Goal: Task Accomplishment & Management: Complete application form

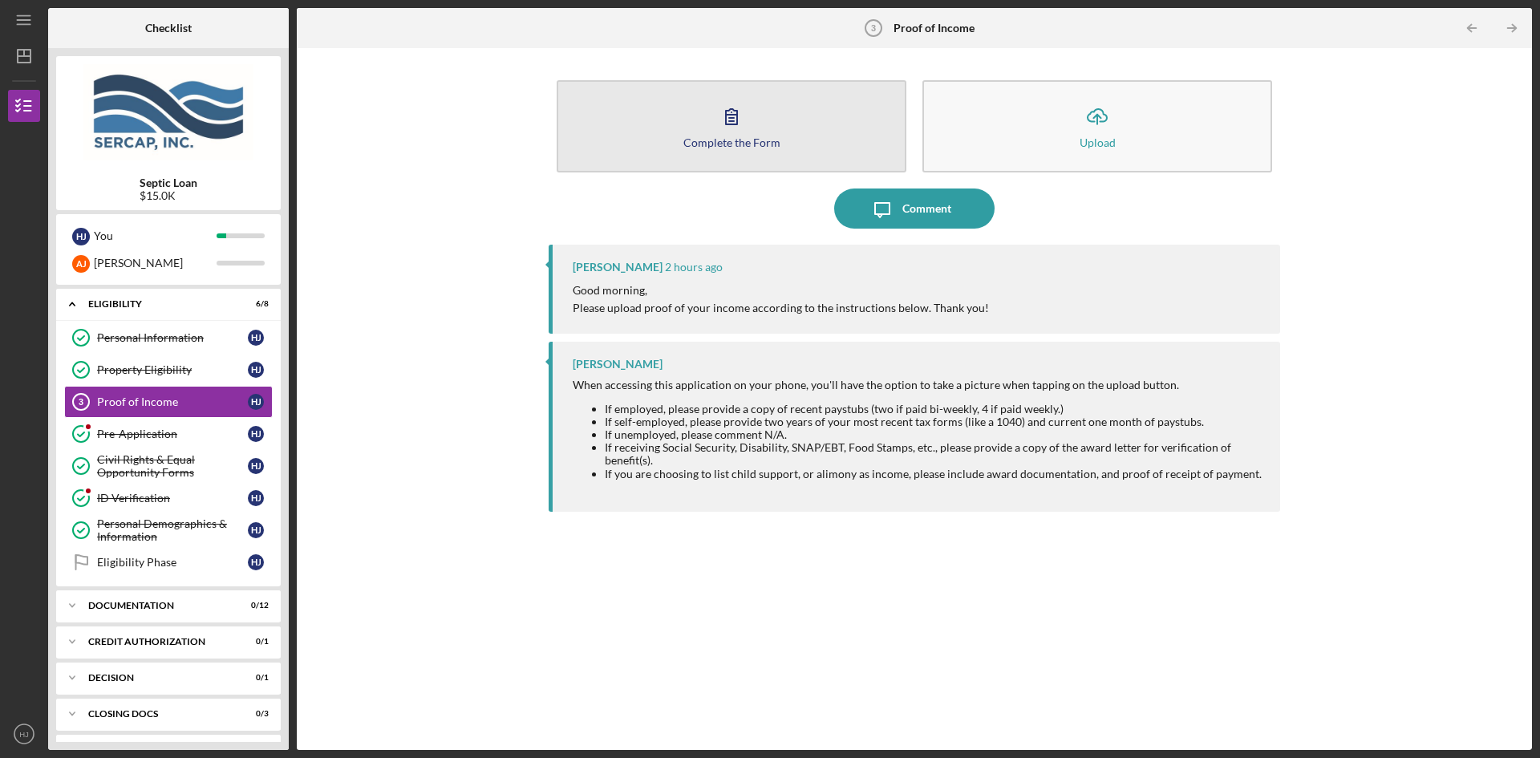
click at [743, 136] on div "Complete the Form" at bounding box center [731, 142] width 97 height 12
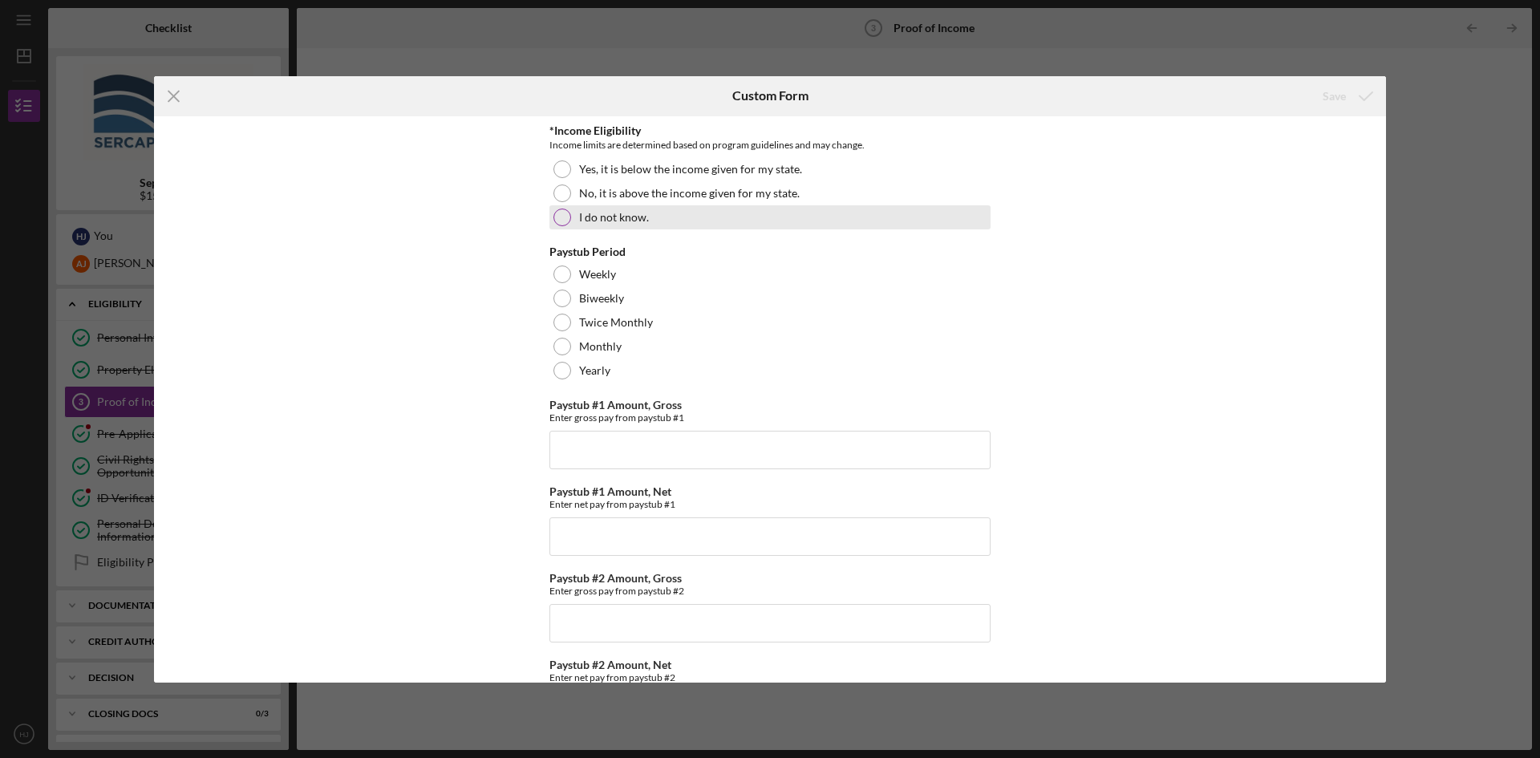
click at [555, 219] on div at bounding box center [562, 217] width 18 height 18
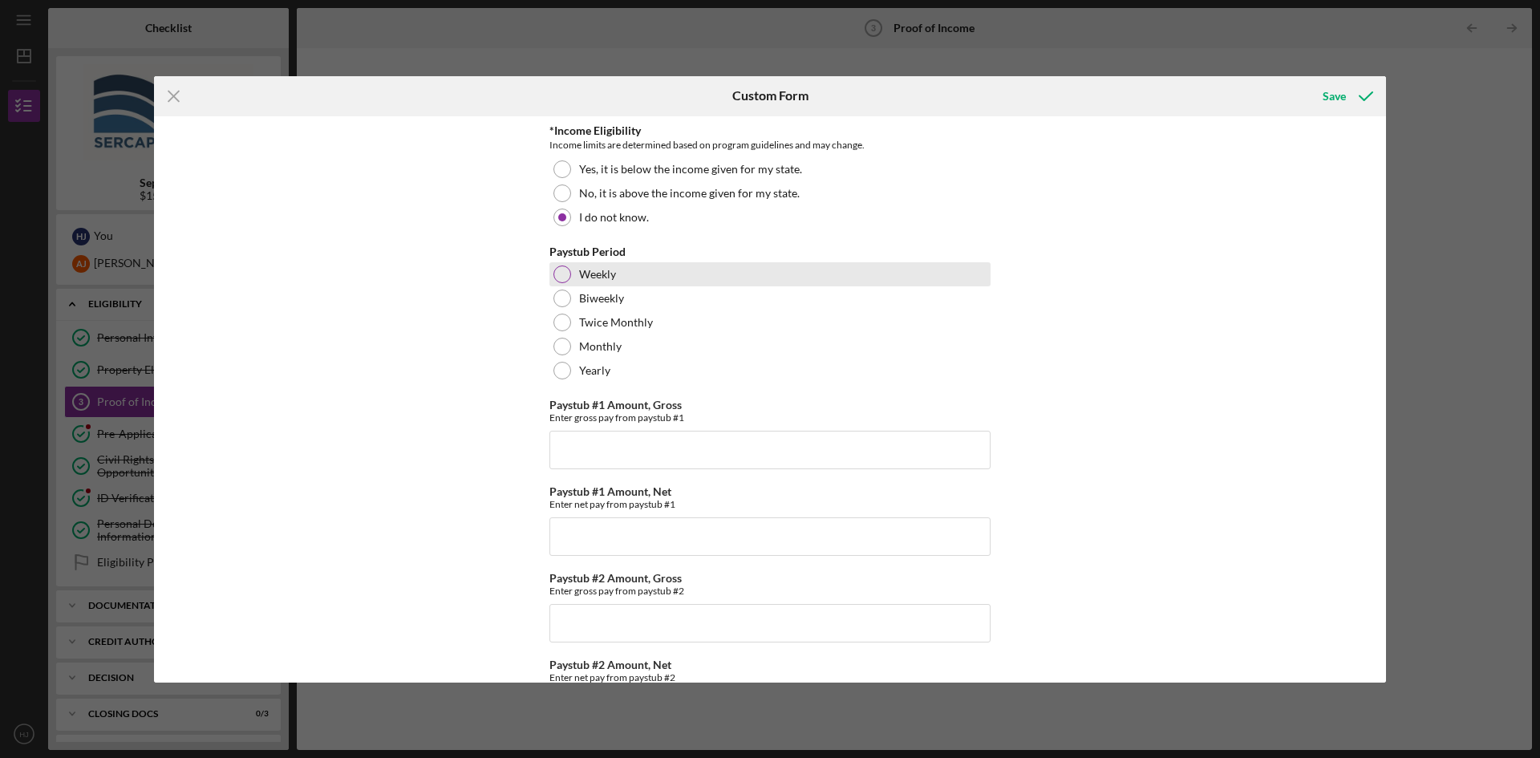
click at [558, 268] on div at bounding box center [562, 274] width 18 height 18
click at [607, 450] on input "Paystub #1 Amount, Gross" at bounding box center [769, 450] width 441 height 38
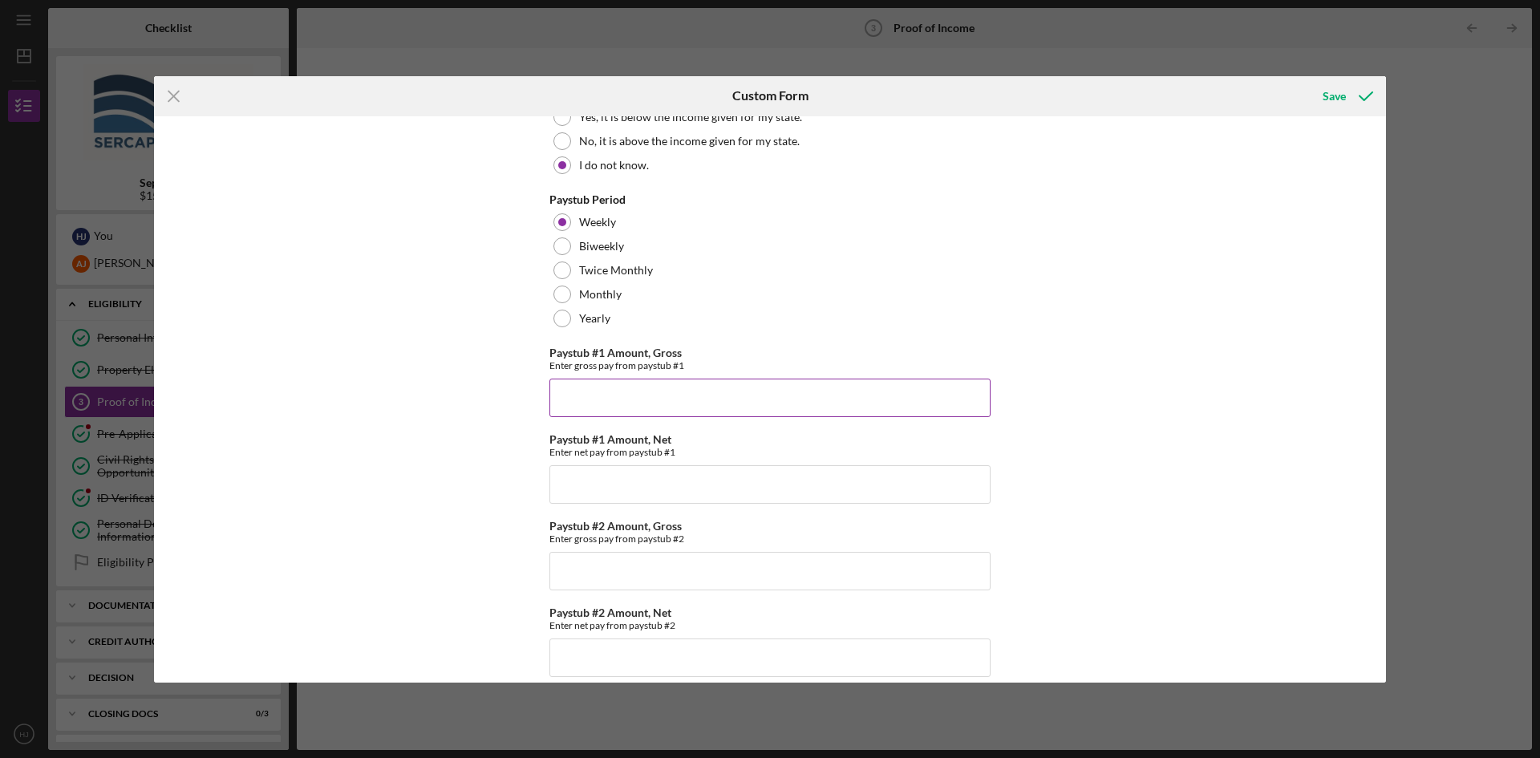
scroll to position [80, 0]
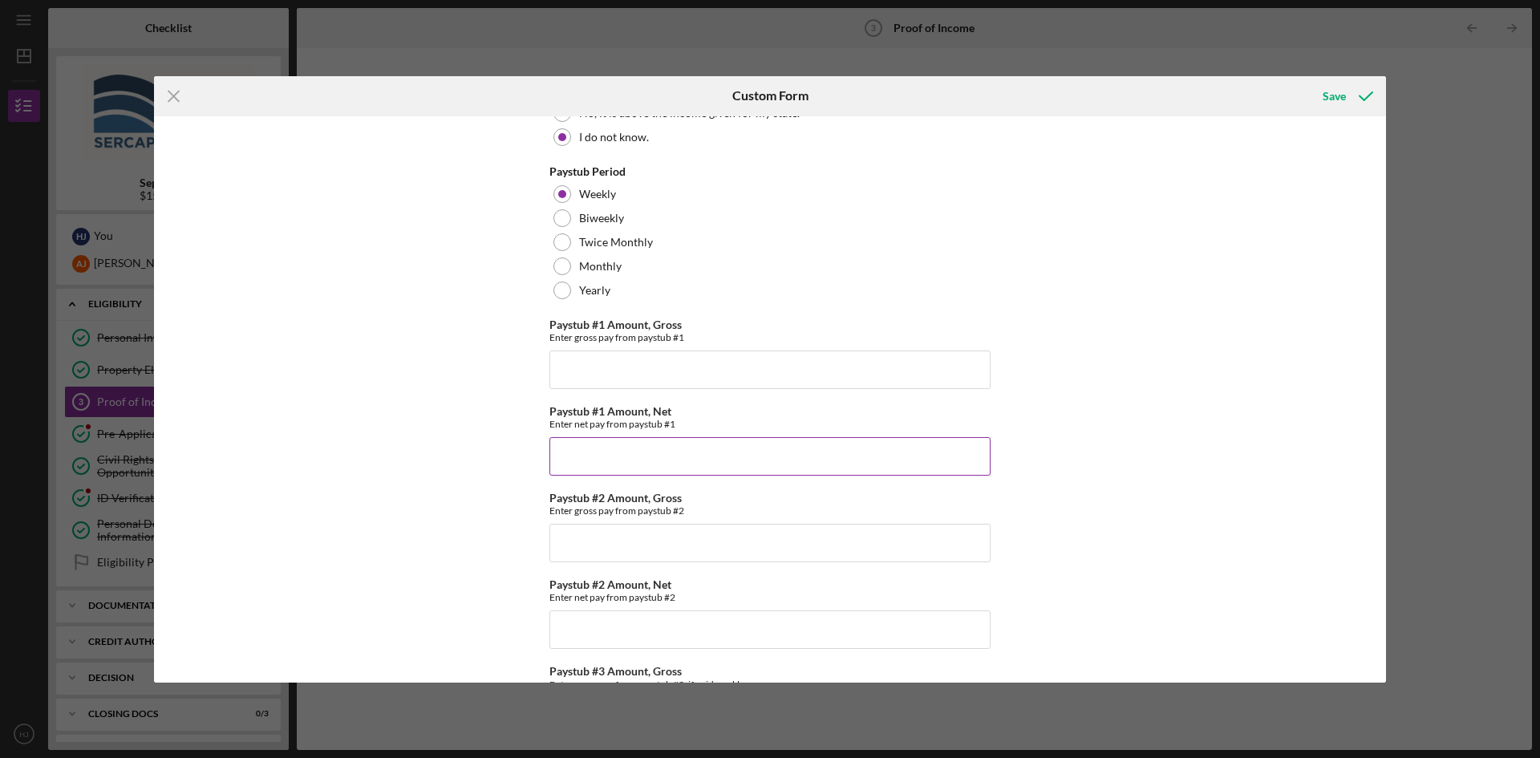
click at [595, 459] on input "Paystub #1 Amount, Net" at bounding box center [769, 456] width 441 height 38
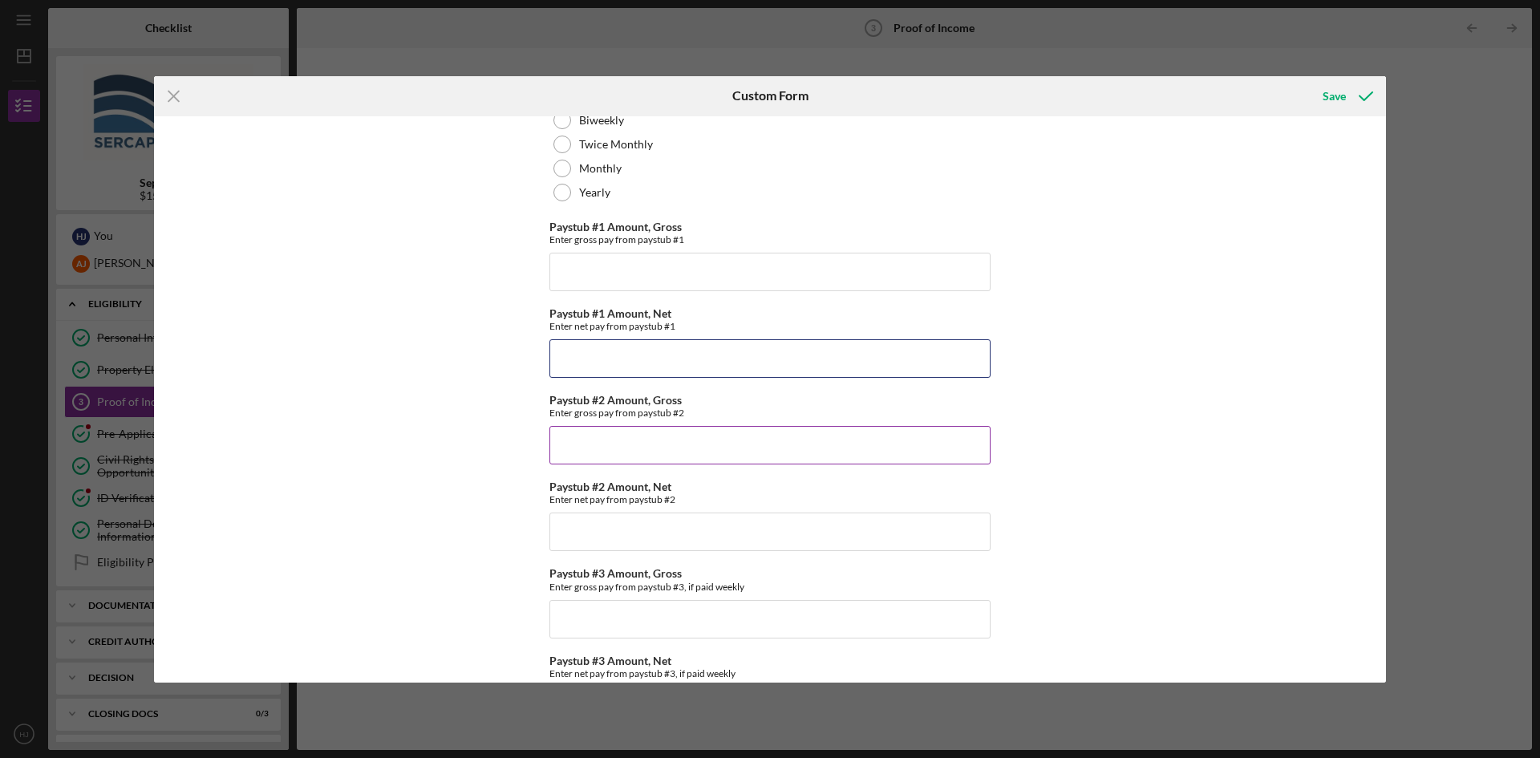
scroll to position [177, 0]
click at [662, 356] on input "Paystub #1 Amount, Net" at bounding box center [769, 359] width 441 height 38
type input "$826.01"
click at [642, 532] on input "Paystub #2 Amount, Net" at bounding box center [769, 532] width 441 height 38
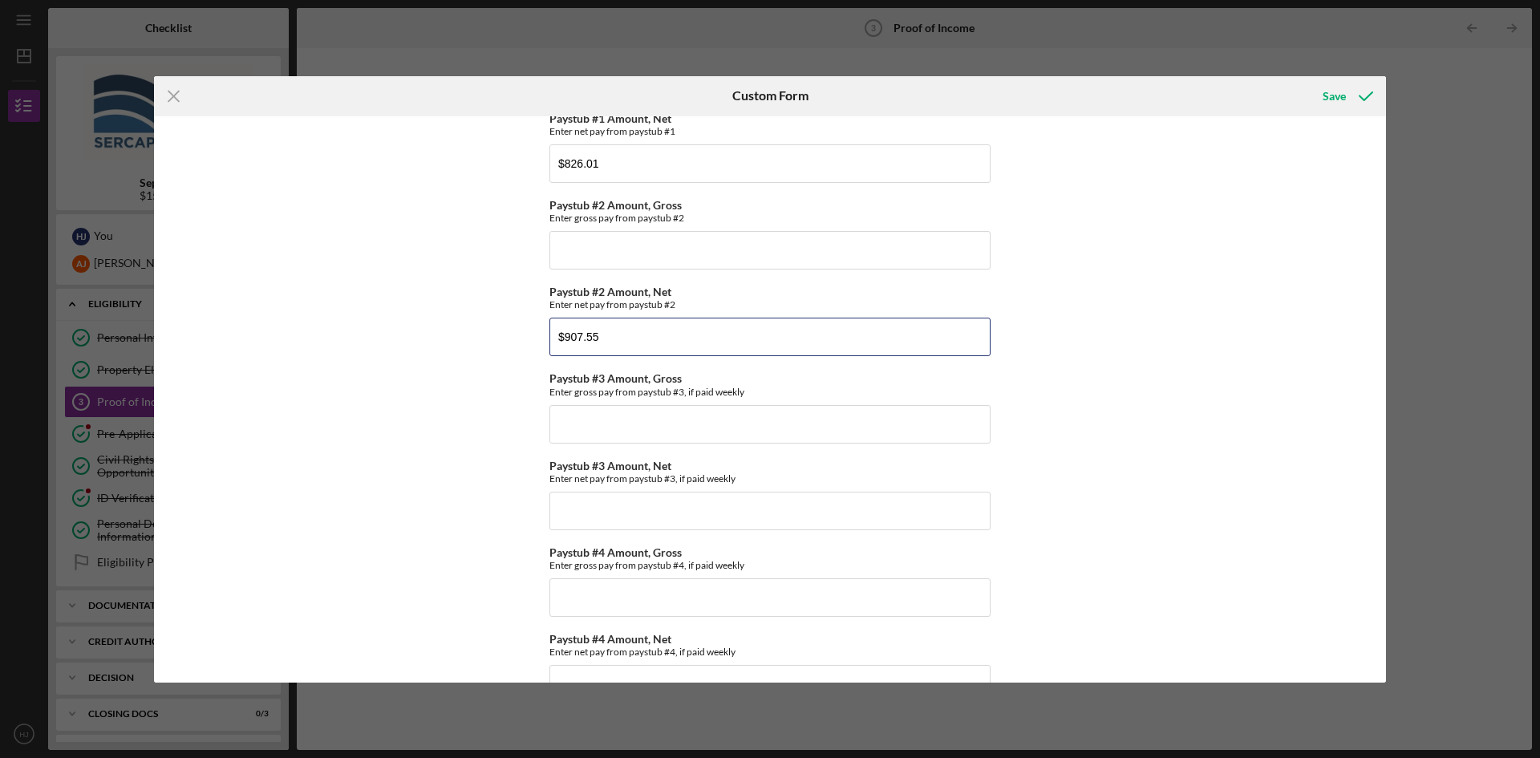
scroll to position [418, 0]
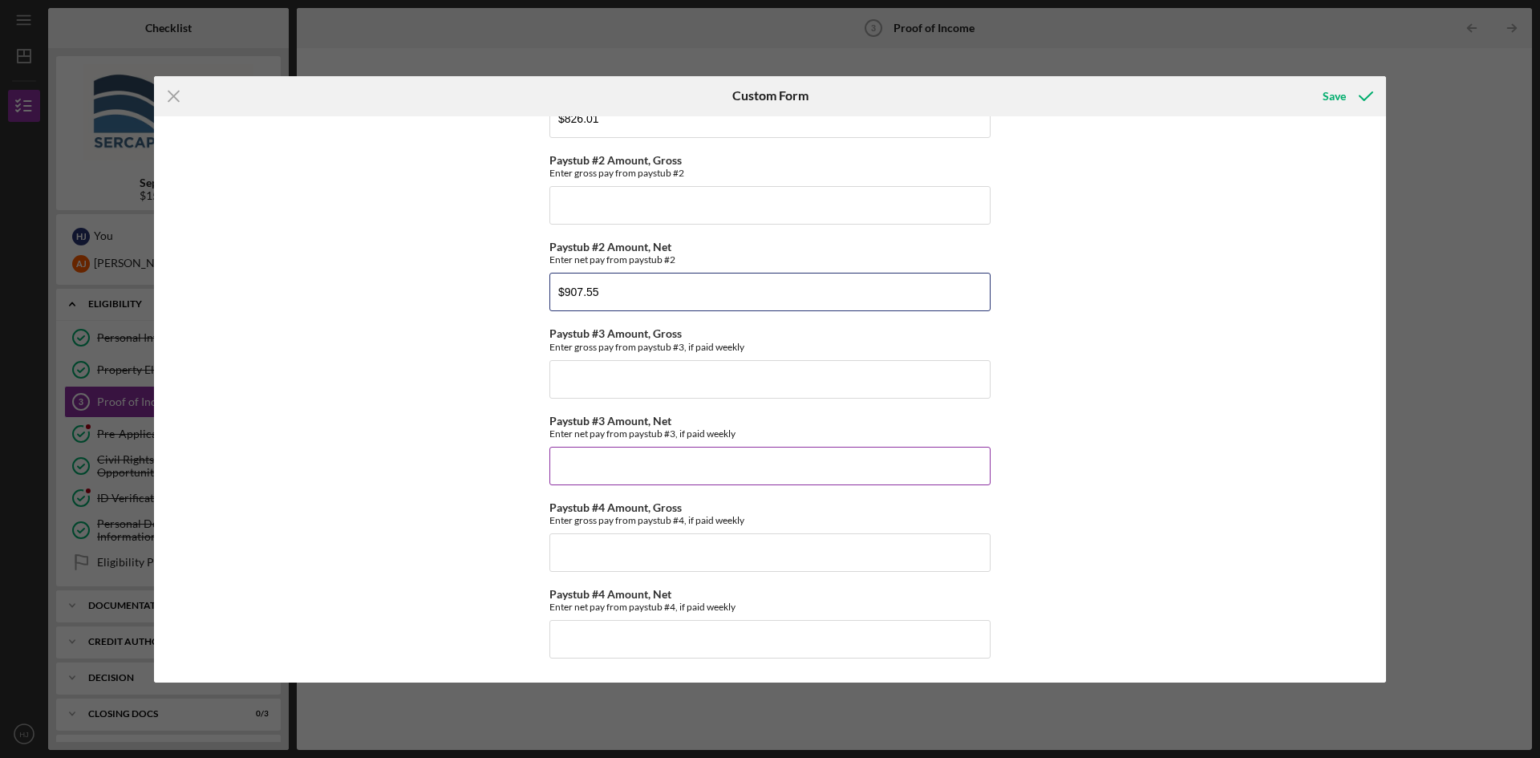
type input "$907.55"
click at [634, 461] on input "Paystub #3 Amount, Net" at bounding box center [769, 466] width 441 height 38
type input "$874.93"
click at [642, 634] on input "Paystub #4 Amount, Net" at bounding box center [769, 639] width 441 height 38
type input "$797.97"
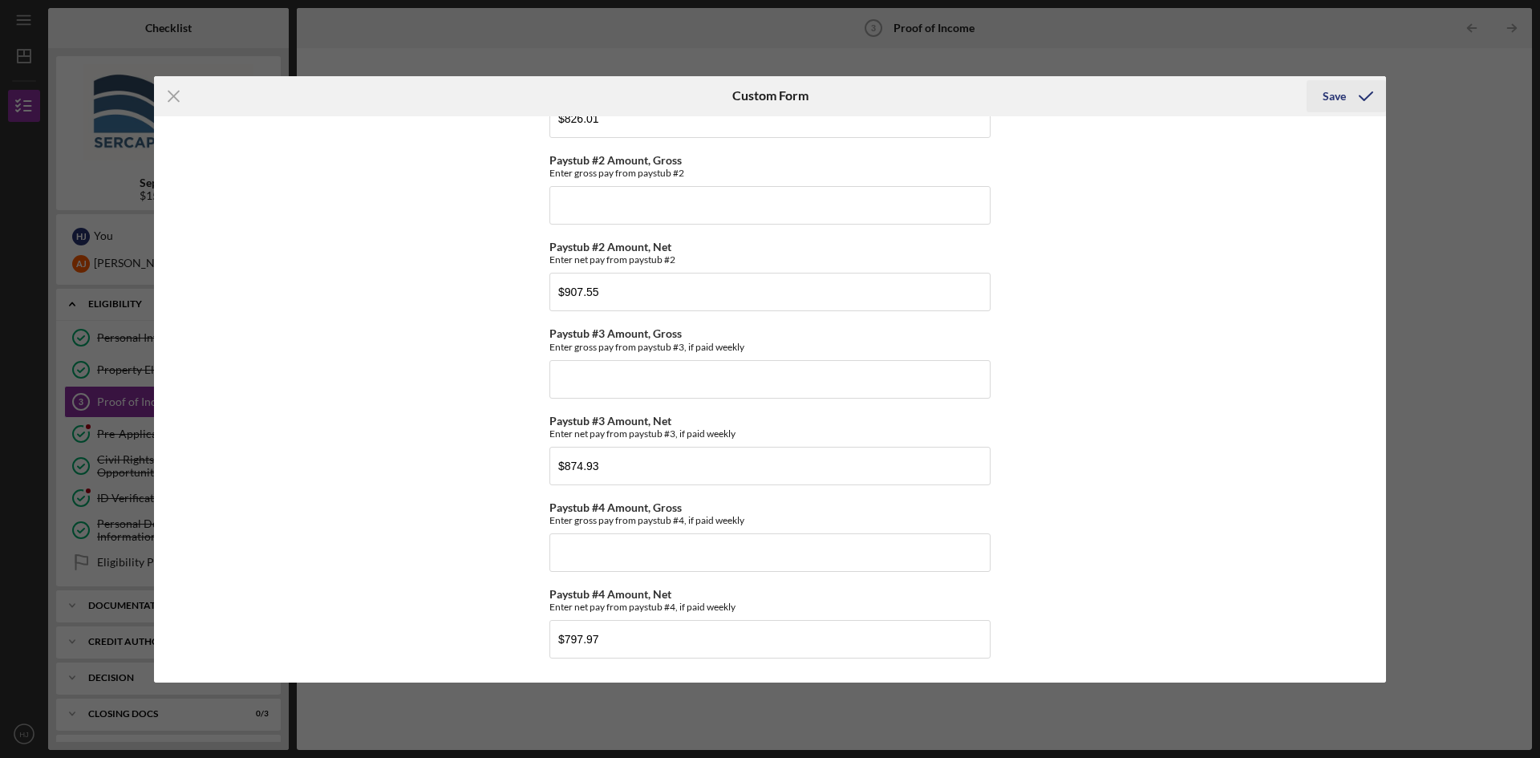
click at [1331, 95] on div "Save" at bounding box center [1333, 96] width 23 height 32
